Goal: Task Accomplishment & Management: Use online tool/utility

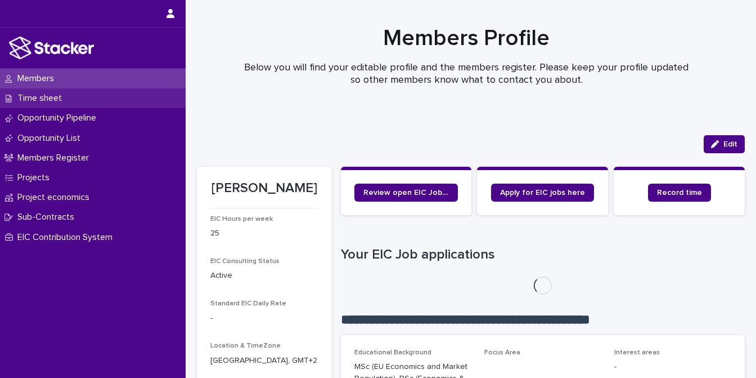
click at [29, 93] on p "Time sheet" at bounding box center [42, 98] width 58 height 11
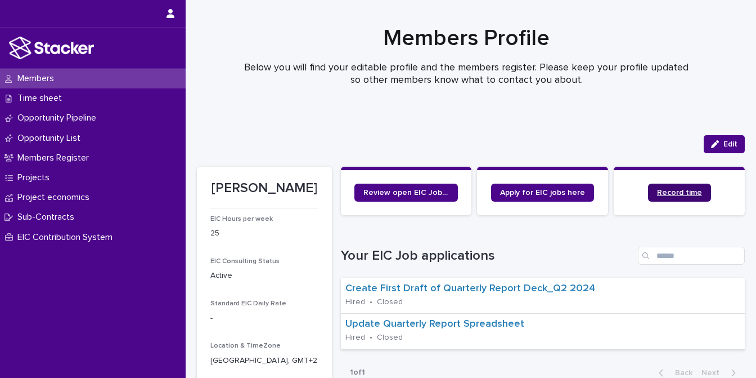
click at [677, 189] on span "Record time" at bounding box center [679, 193] width 45 height 8
